Goal: Use online tool/utility: Utilize a website feature to perform a specific function

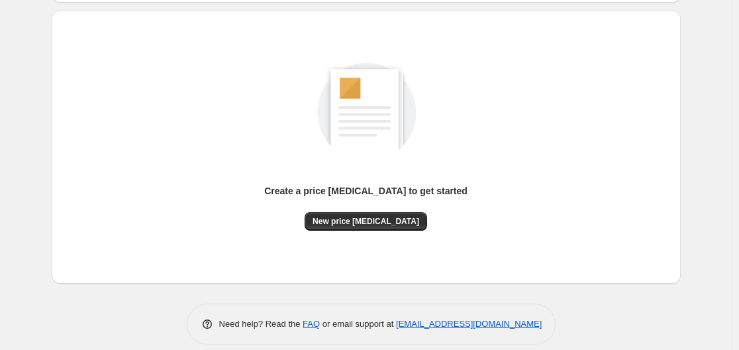
scroll to position [146, 0]
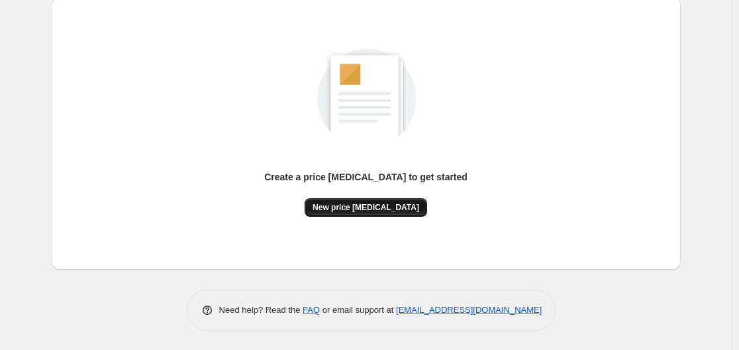
click at [377, 202] on span "New price change job" at bounding box center [366, 207] width 107 height 11
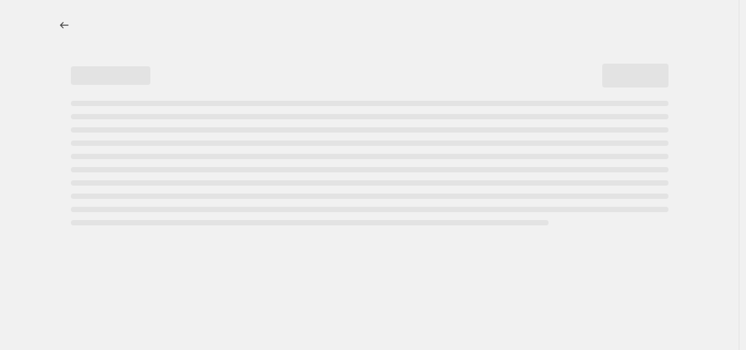
select select "percentage"
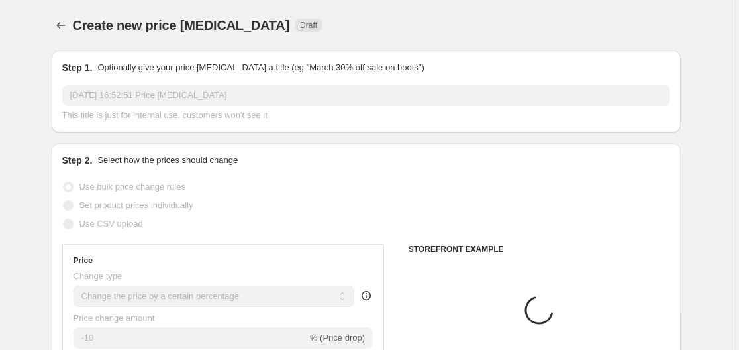
scroll to position [199, 0]
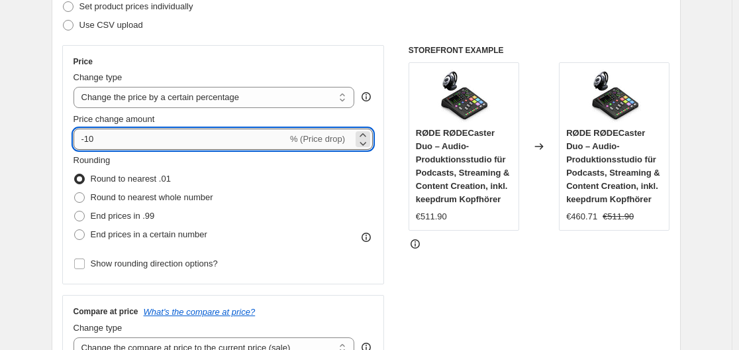
drag, startPoint x: 88, startPoint y: 139, endPoint x: 123, endPoint y: 139, distance: 34.4
click at [123, 139] on input "-10" at bounding box center [181, 138] width 214 height 21
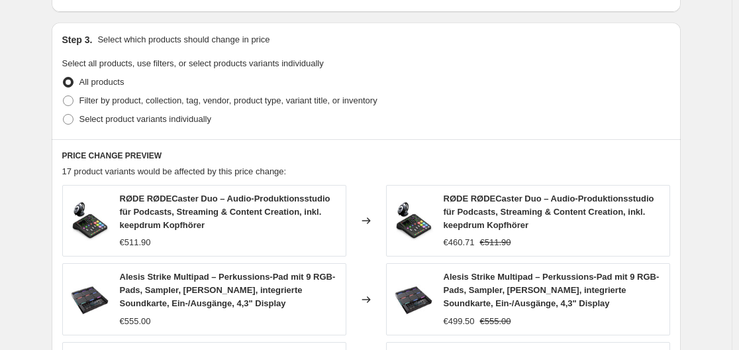
scroll to position [1060, 0]
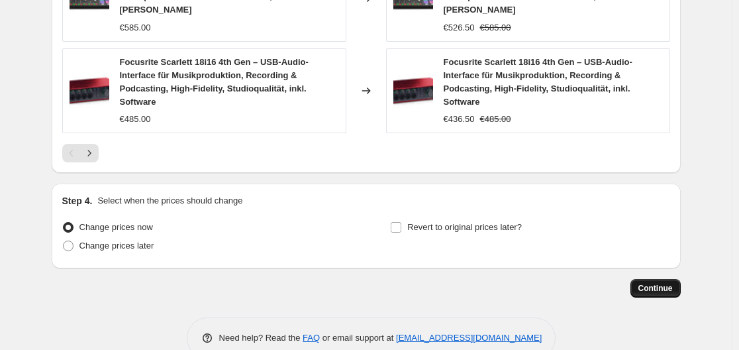
type input "-35"
click at [656, 283] on span "Continue" at bounding box center [655, 288] width 34 height 11
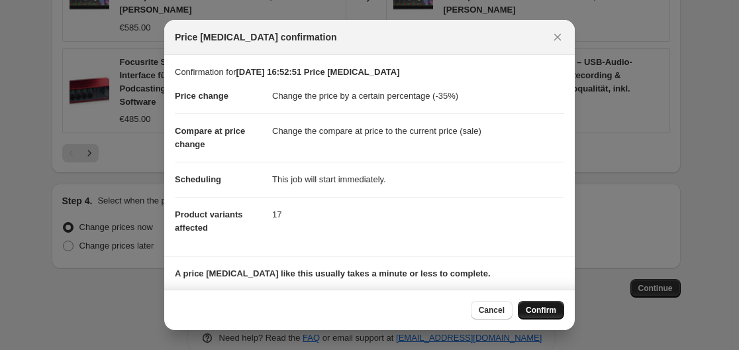
click at [545, 307] on span "Confirm" at bounding box center [541, 310] width 30 height 11
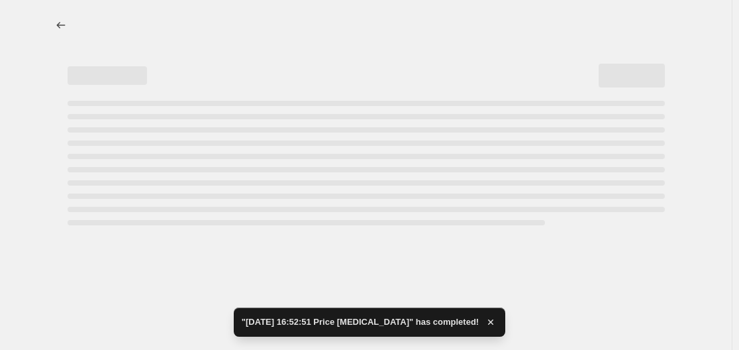
select select "percentage"
